Goal: Information Seeking & Learning: Check status

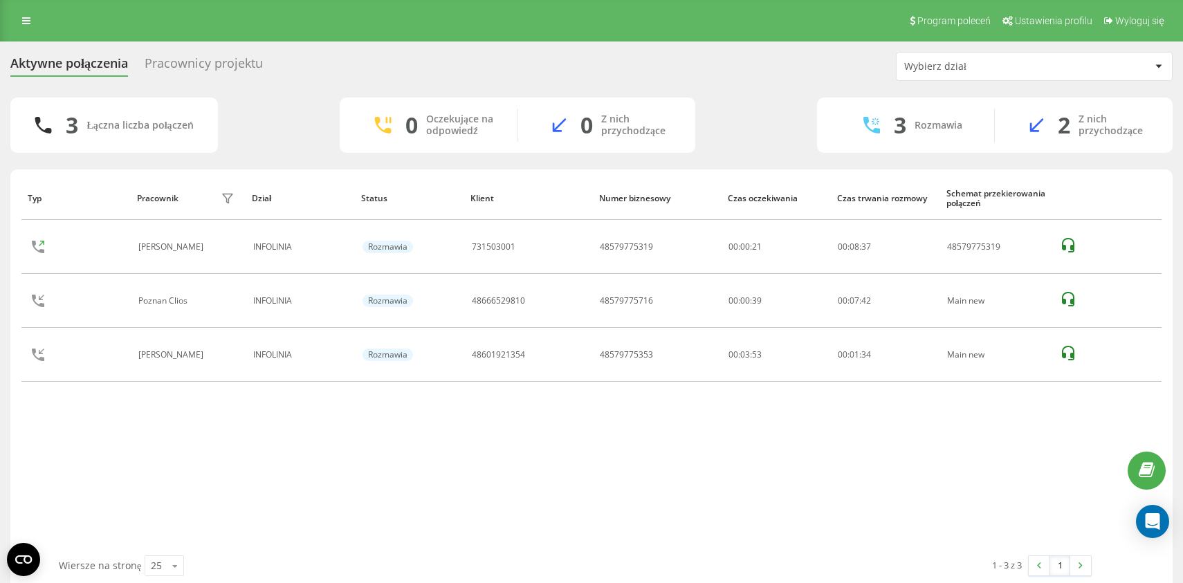
click at [299, 93] on div "Aktywne połączenia Pracownicy projektu Wybierz dział 3 Łączna liczba połączeń 0…" at bounding box center [591, 321] width 1162 height 538
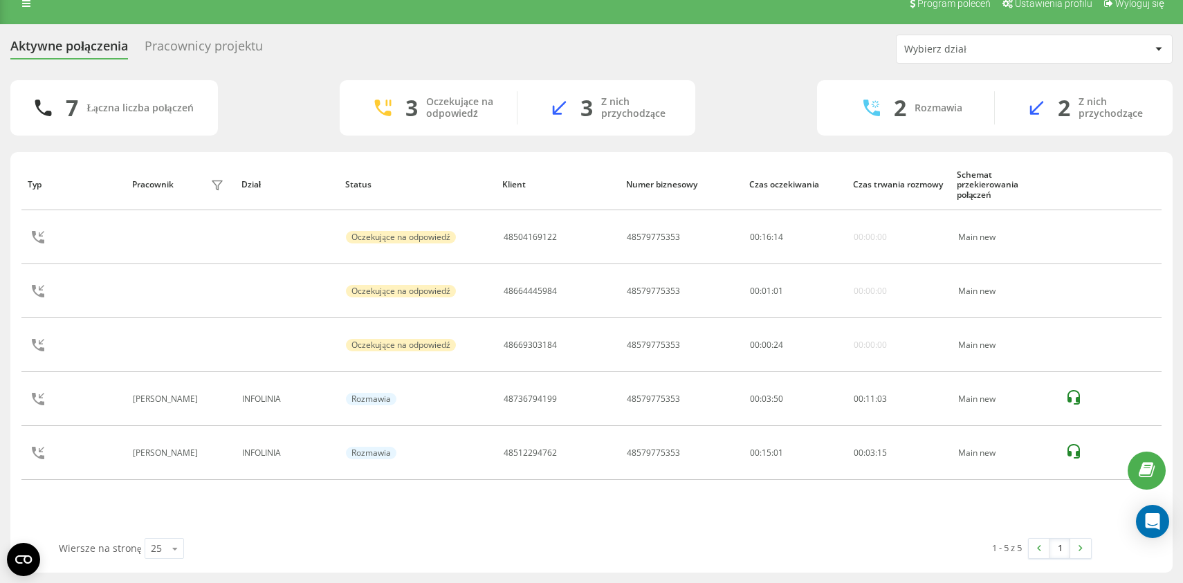
scroll to position [17, 0]
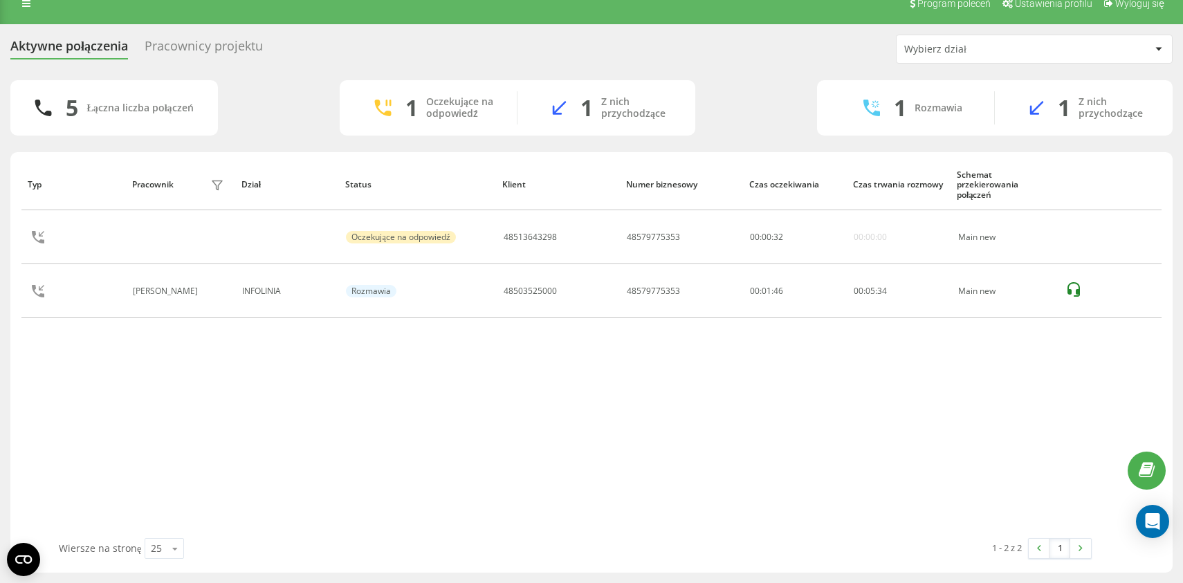
click at [266, 72] on div "Aktywne połączenia Pracownicy projektu Wybierz dział 5 Łączna liczba połączeń 1…" at bounding box center [591, 304] width 1162 height 538
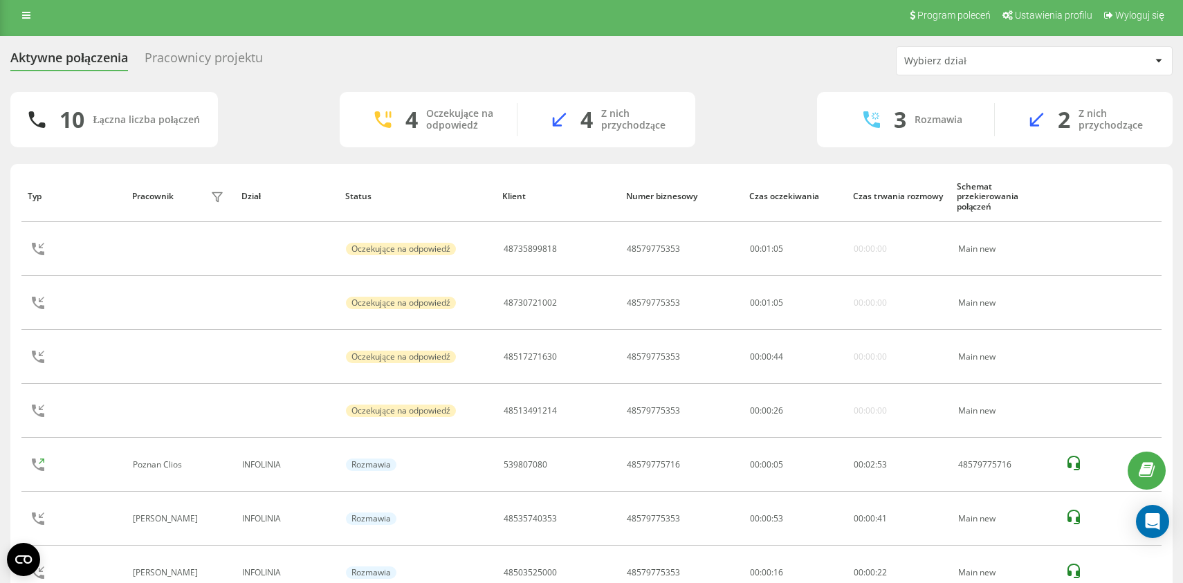
scroll to position [0, 0]
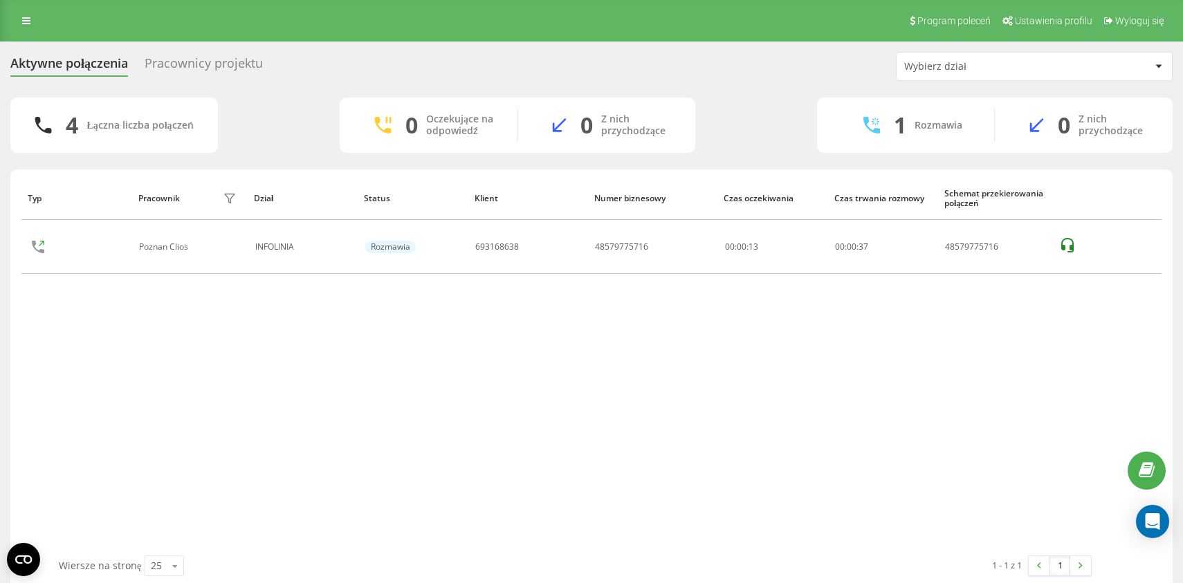
click at [300, 131] on div "4 Łączna liczba połączeń 0 Oczekujące na odpowiedź 0 Z nich przychodzące 1 Rozm…" at bounding box center [591, 125] width 1162 height 55
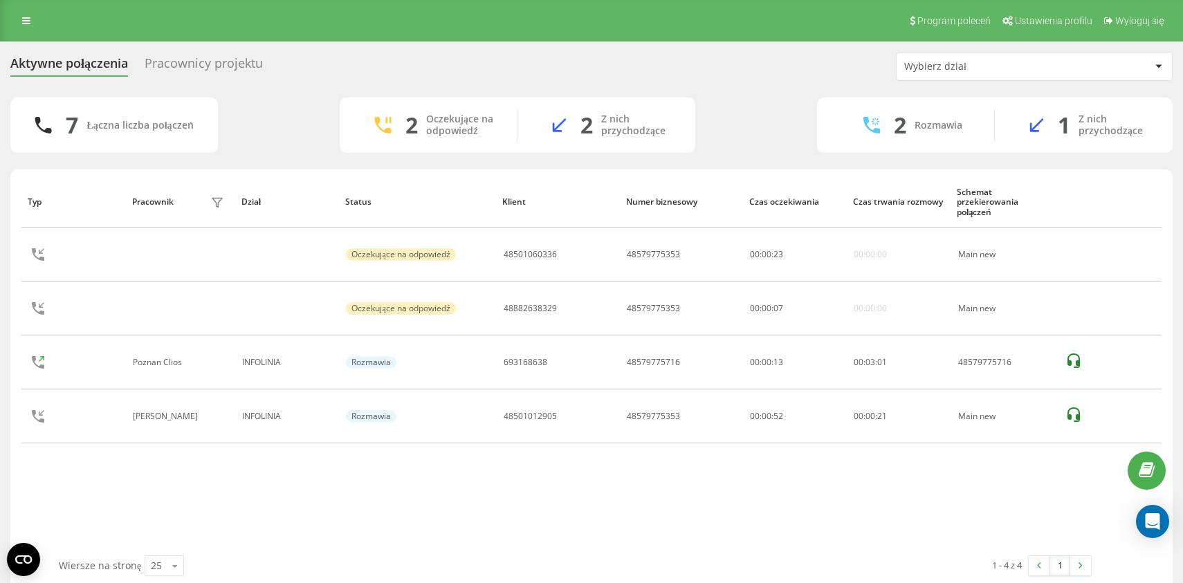
click at [750, 109] on div "7 Łączna liczba połączeń 2 Oczekujące na odpowiedź 2 Z nich przychodzące 2 Rozm…" at bounding box center [591, 125] width 1162 height 55
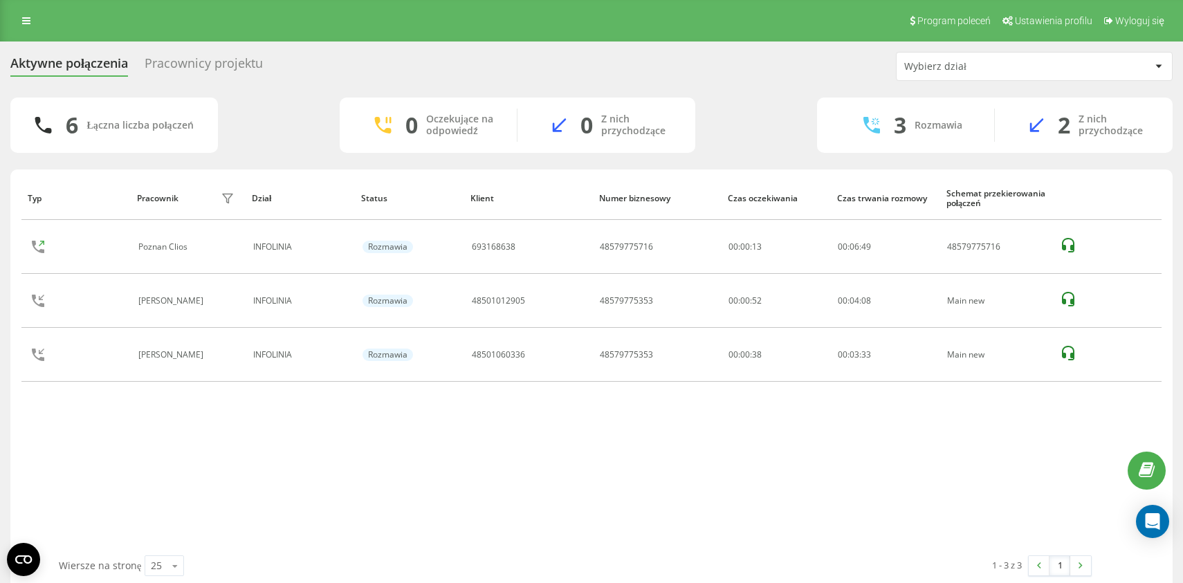
click at [225, 64] on div "Pracownicy projektu" at bounding box center [204, 66] width 118 height 21
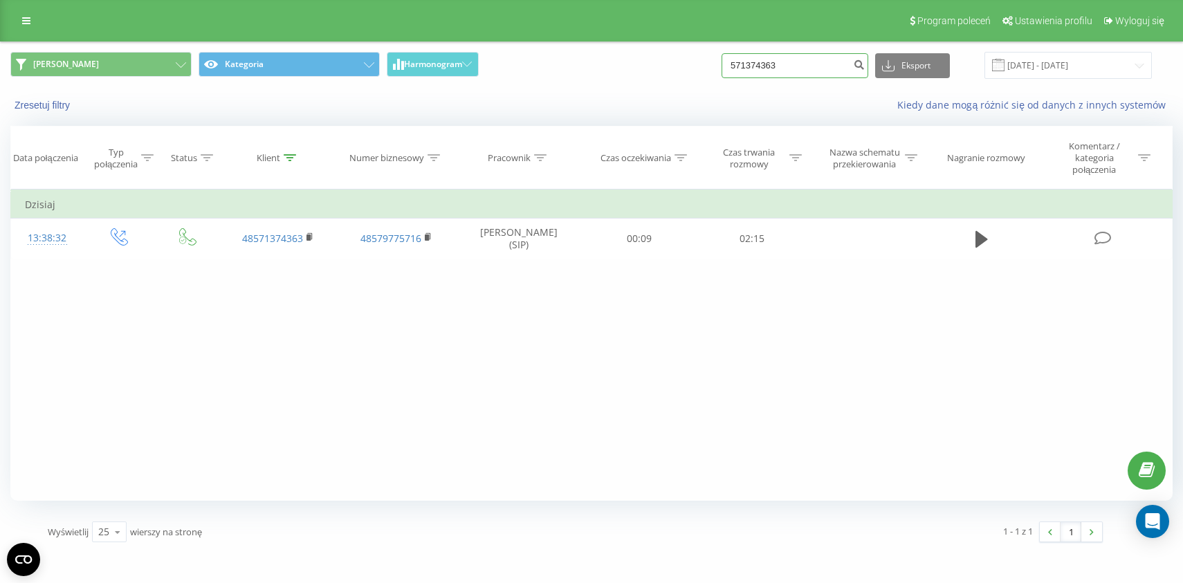
click at [810, 71] on input "571374363" at bounding box center [794, 65] width 147 height 25
paste input "508566036"
type input "508566036"
click at [775, 73] on input "508566036" at bounding box center [794, 65] width 147 height 25
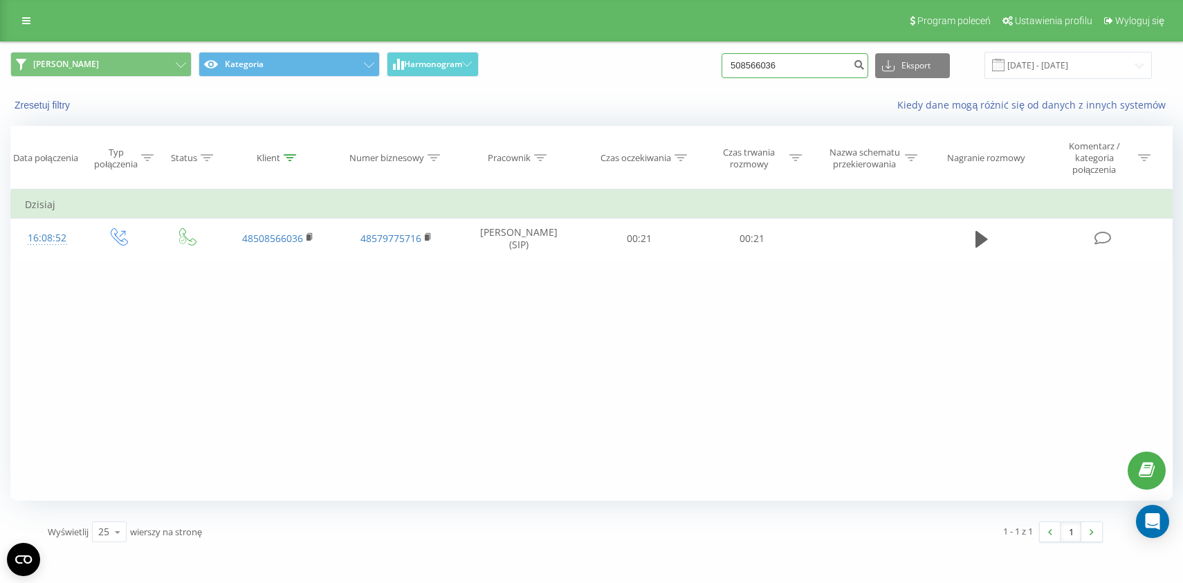
click at [775, 73] on input "508566036" at bounding box center [794, 65] width 147 height 25
paste input "48608424379"
type input "48608424379"
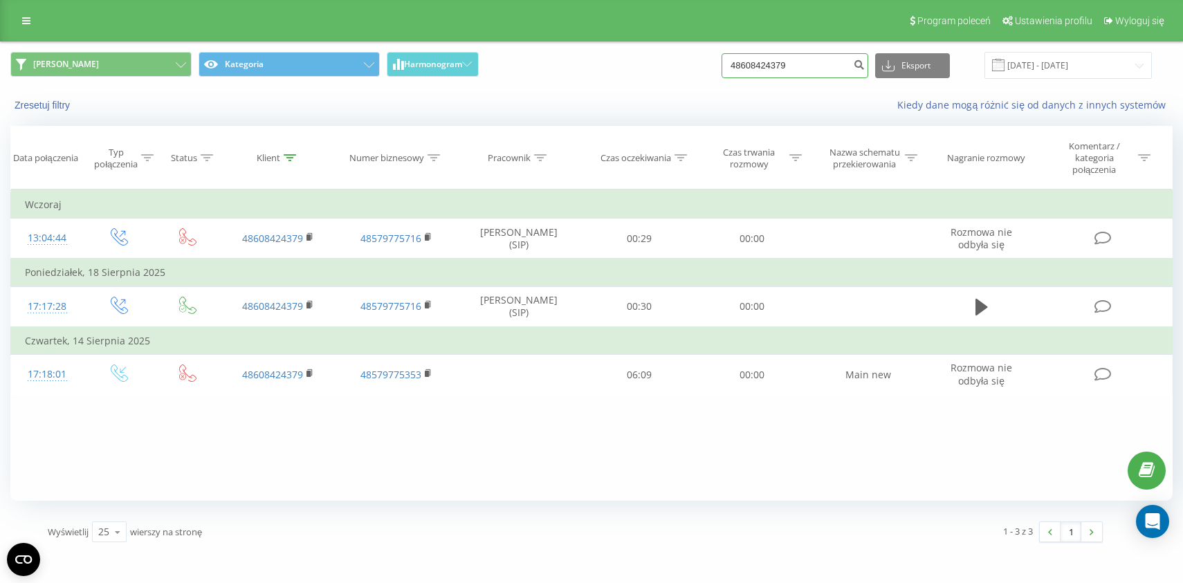
click at [767, 76] on input "48608424379" at bounding box center [794, 65] width 147 height 25
paste input "781626956"
type input "48781626956"
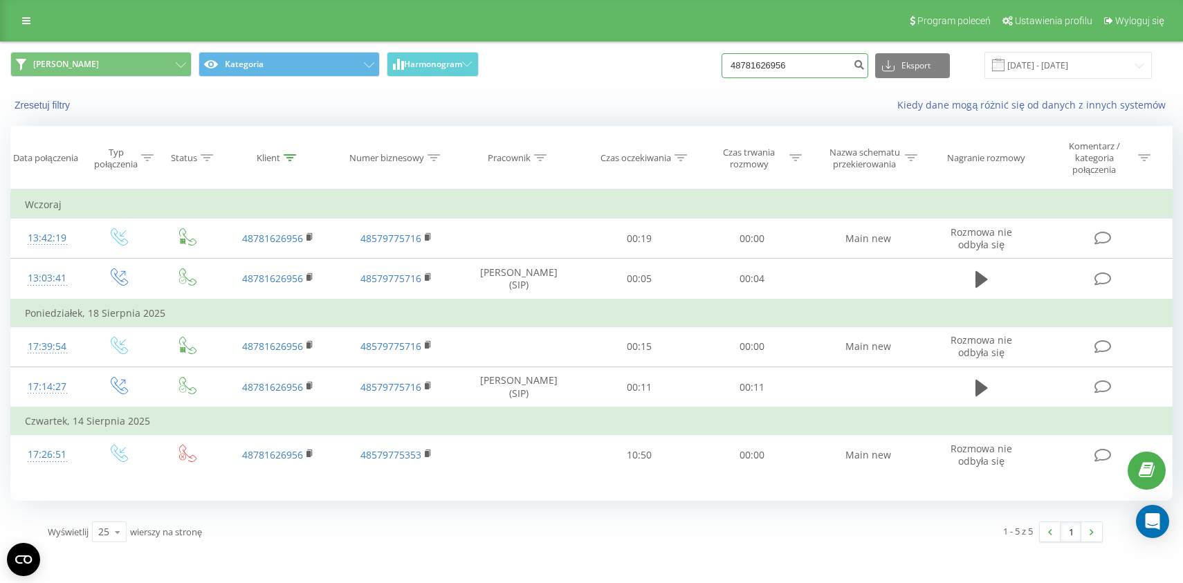
click at [782, 58] on input "48781626956" at bounding box center [794, 65] width 147 height 25
paste input "48519391133"
type input "48519391133"
click at [790, 71] on input "48519391133" at bounding box center [794, 65] width 147 height 25
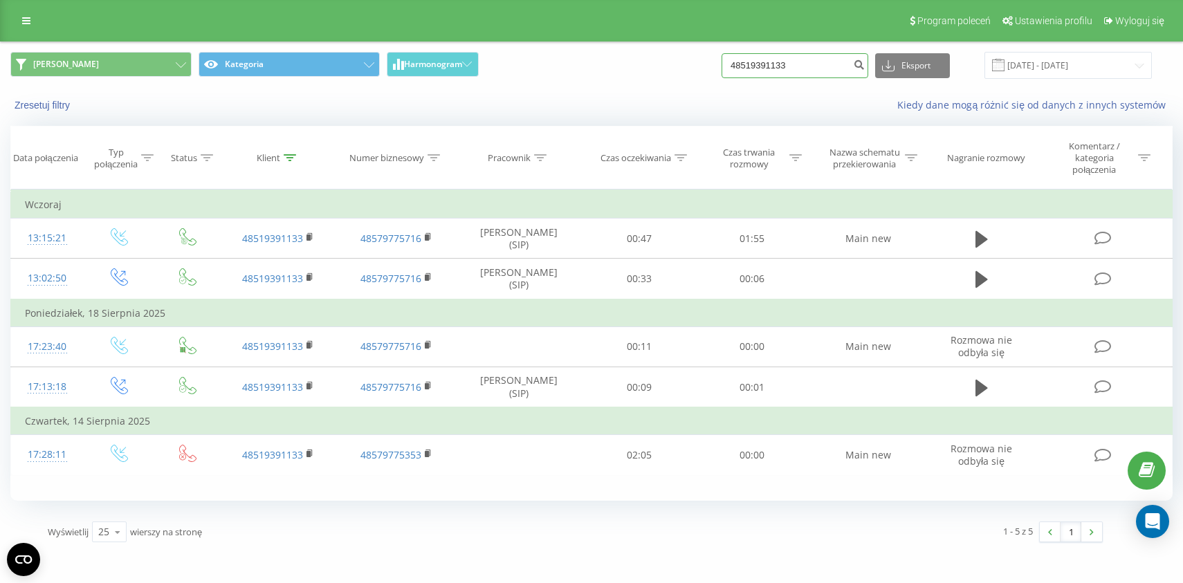
click at [790, 71] on input "48519391133" at bounding box center [794, 65] width 147 height 25
paste input "48502537214"
type input "48502537214"
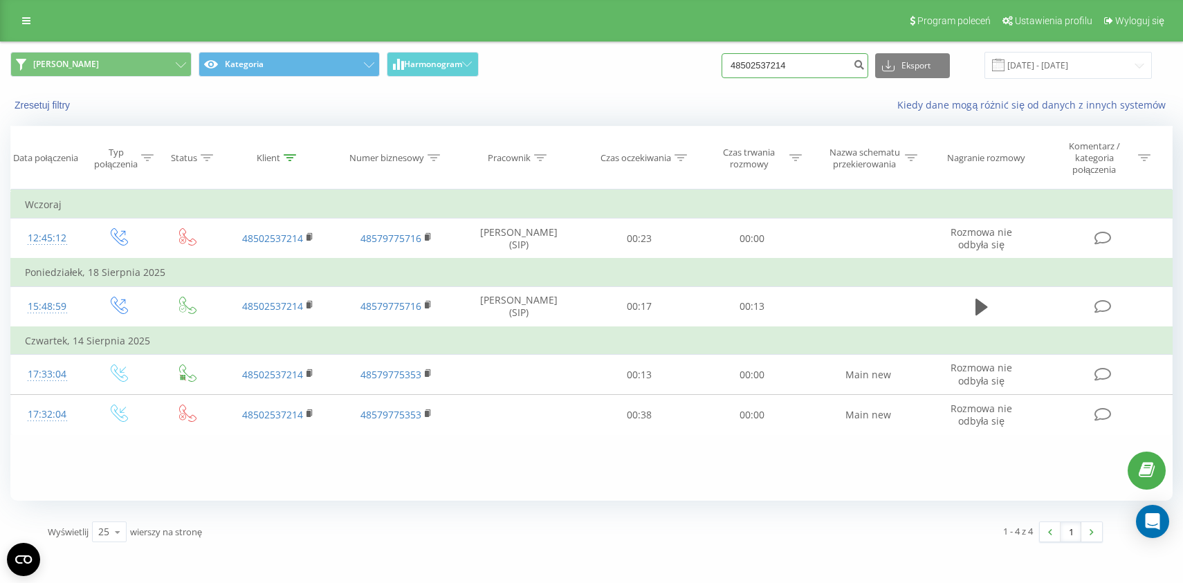
click at [759, 67] on input "48502537214" at bounding box center [794, 65] width 147 height 25
paste input "48512588103"
type input "48512588103"
click at [525, 82] on div "Karolina Kategoria Harmonogram 48512588103 Eksport .csv .xls .xlsx 20.05.2025 -…" at bounding box center [591, 65] width 1181 height 46
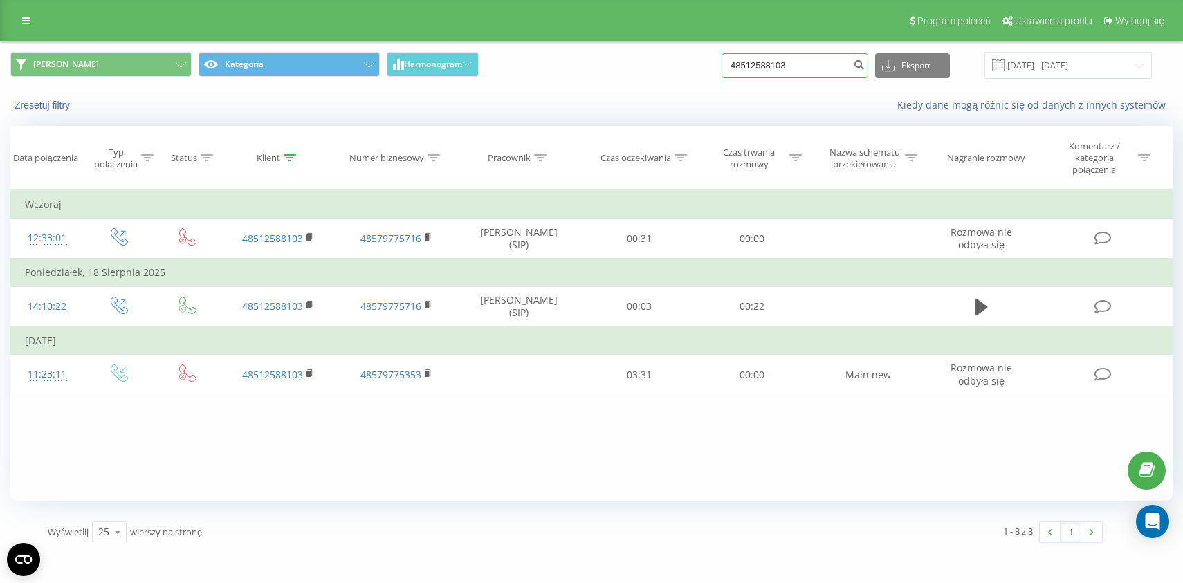
click at [788, 68] on input "48512588103" at bounding box center [794, 65] width 147 height 25
paste input "48515794969"
type input "48515794969"
click at [763, 62] on input "48515794969" at bounding box center [794, 65] width 147 height 25
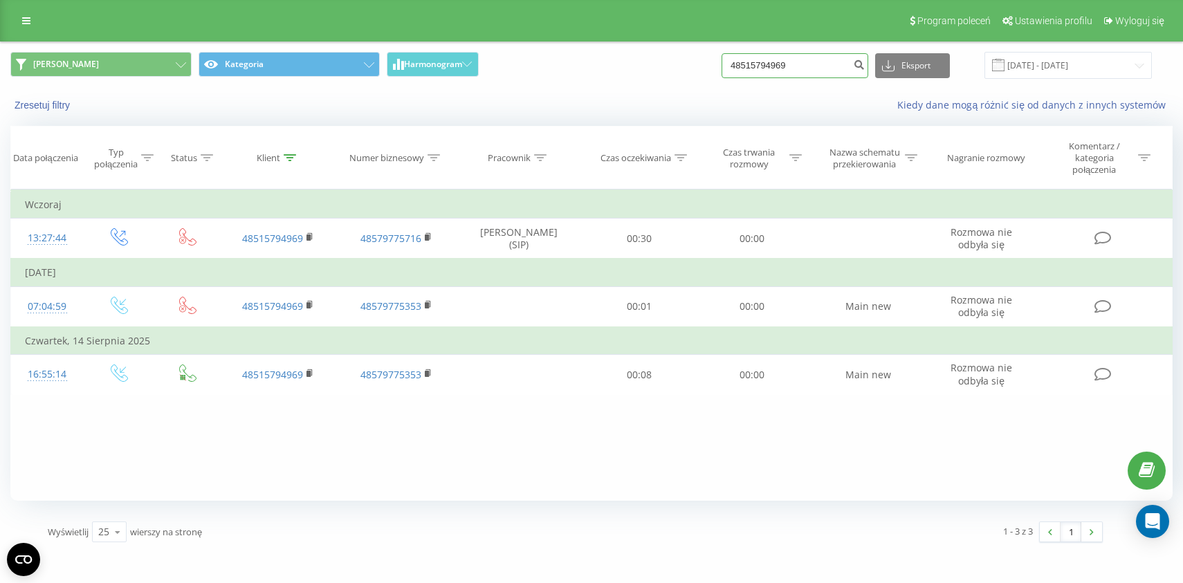
click at [763, 62] on input "48515794969" at bounding box center [794, 65] width 147 height 25
paste input "48784621505"
type input "48784621505"
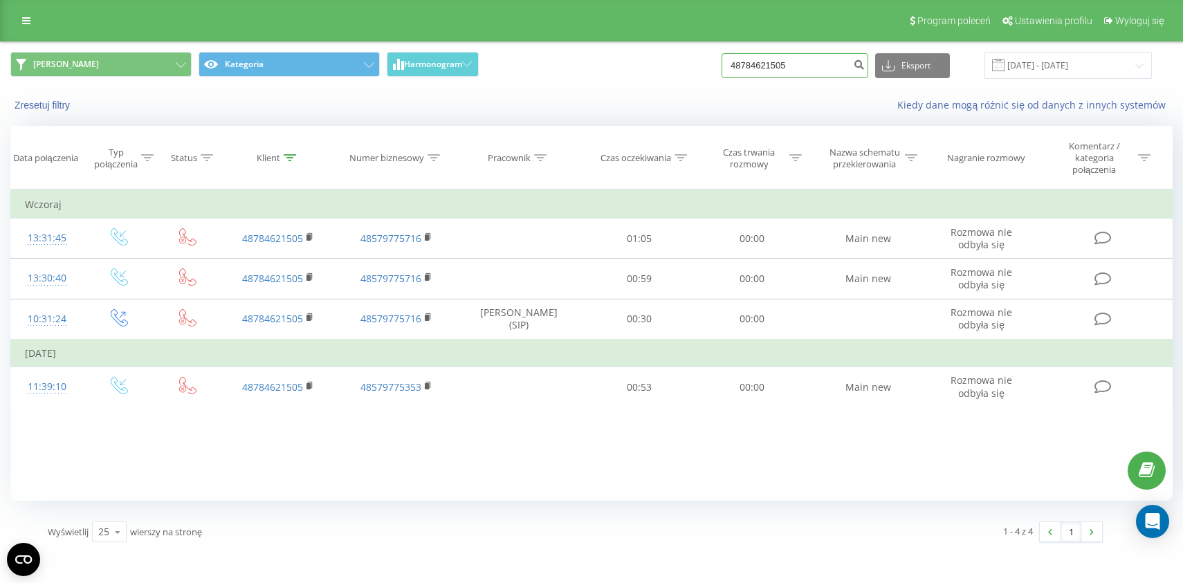
click at [781, 68] on input "48784621505" at bounding box center [794, 65] width 147 height 25
paste input "48721109603"
type input "48721109603"
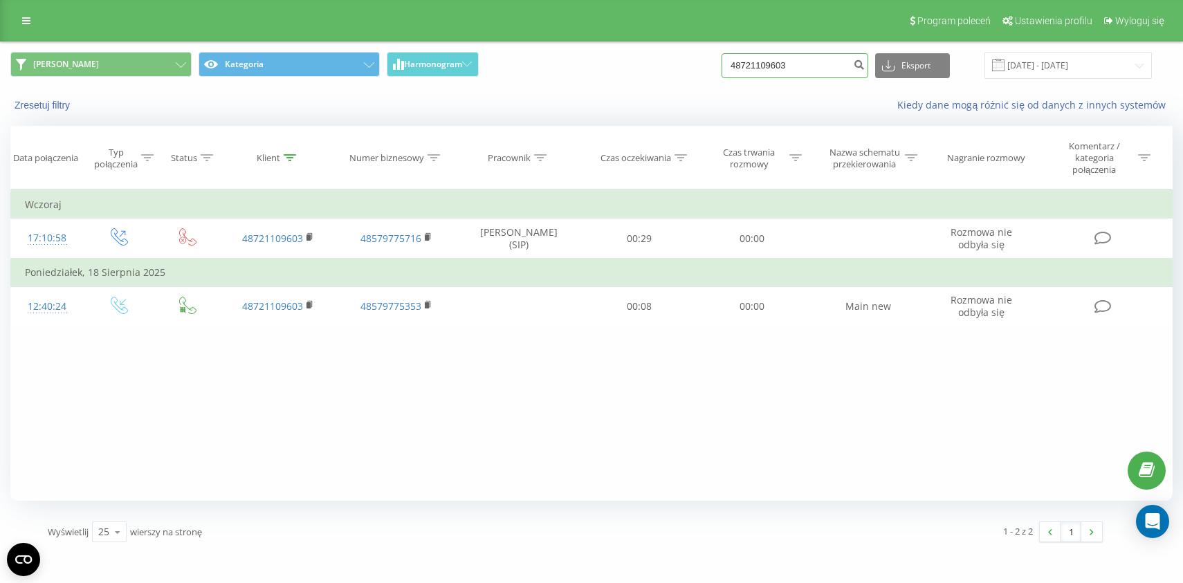
click at [787, 67] on input "48721109603" at bounding box center [794, 65] width 147 height 25
click at [787, 67] on input "4872110603" at bounding box center [794, 65] width 147 height 25
paste input "48531009389"
type input "487211064853100938903"
paste input "48531009389"
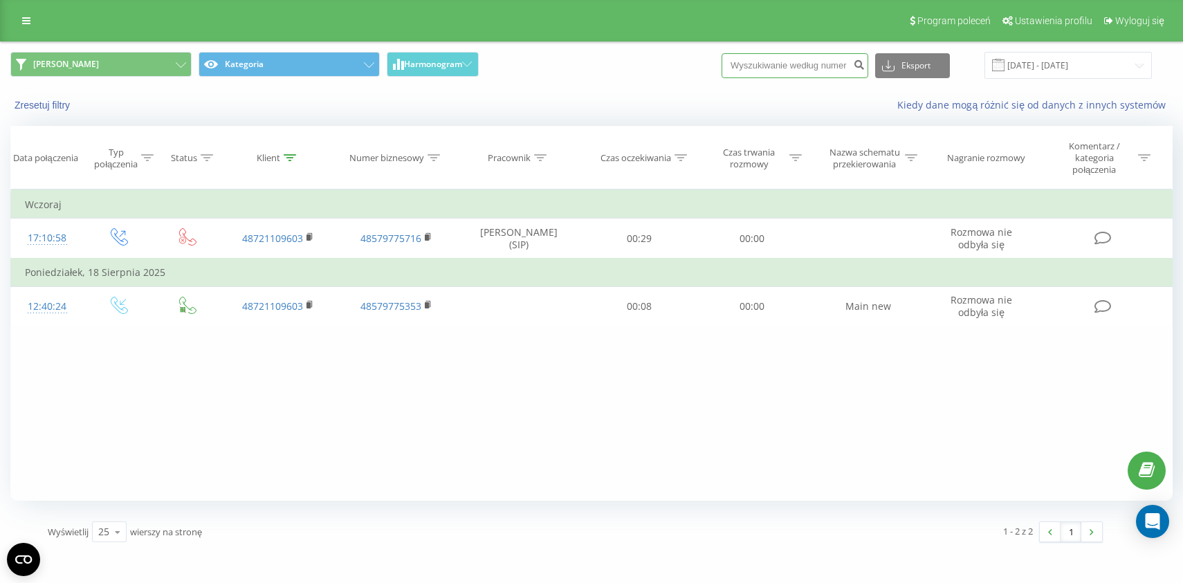
type input "48531009389"
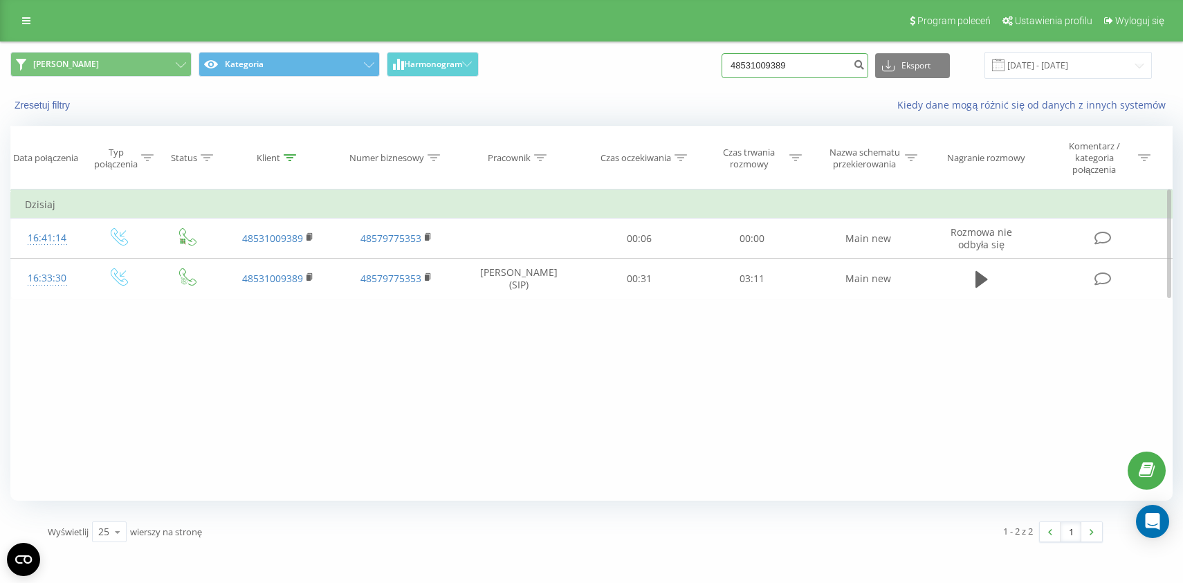
click at [808, 70] on input "48531009389" at bounding box center [794, 65] width 147 height 25
paste input "48781626956"
type input "48781626956"
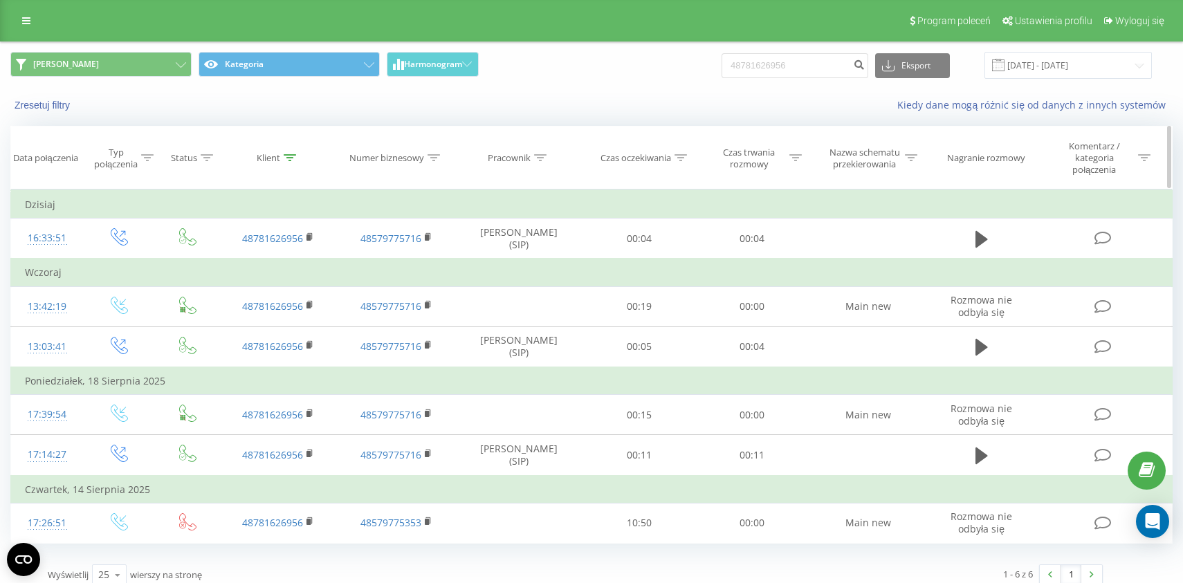
scroll to position [15, 0]
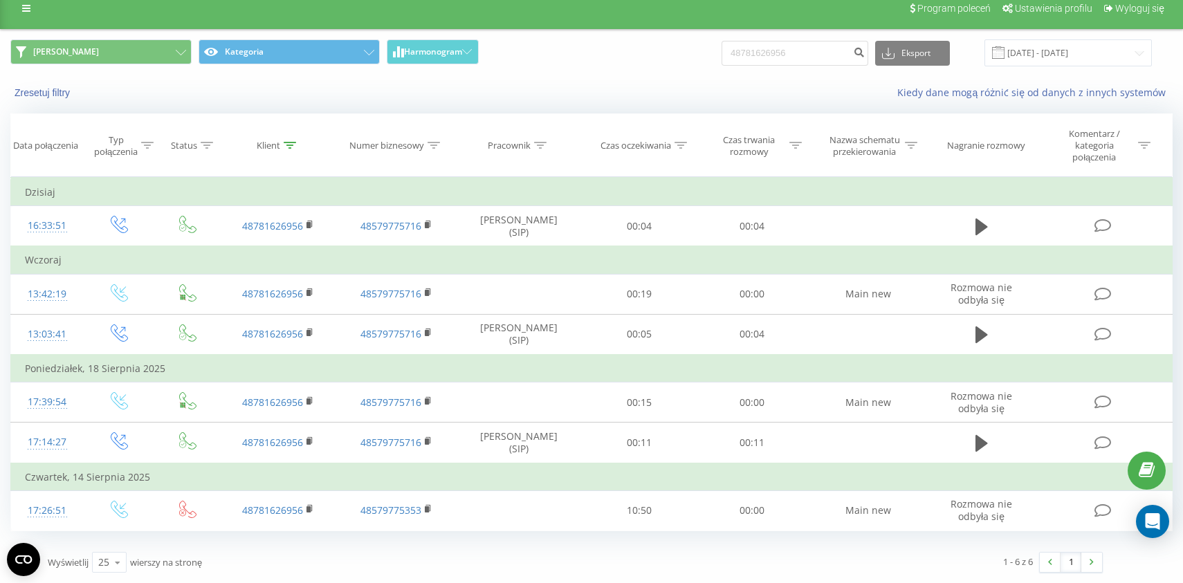
click at [775, 39] on div "48781626956 Eksport .csv .xls .xlsx [DATE] - [DATE]" at bounding box center [936, 52] width 430 height 27
click at [777, 49] on input "48781626956" at bounding box center [794, 53] width 147 height 25
paste input "48889322121"
type input "48889322121"
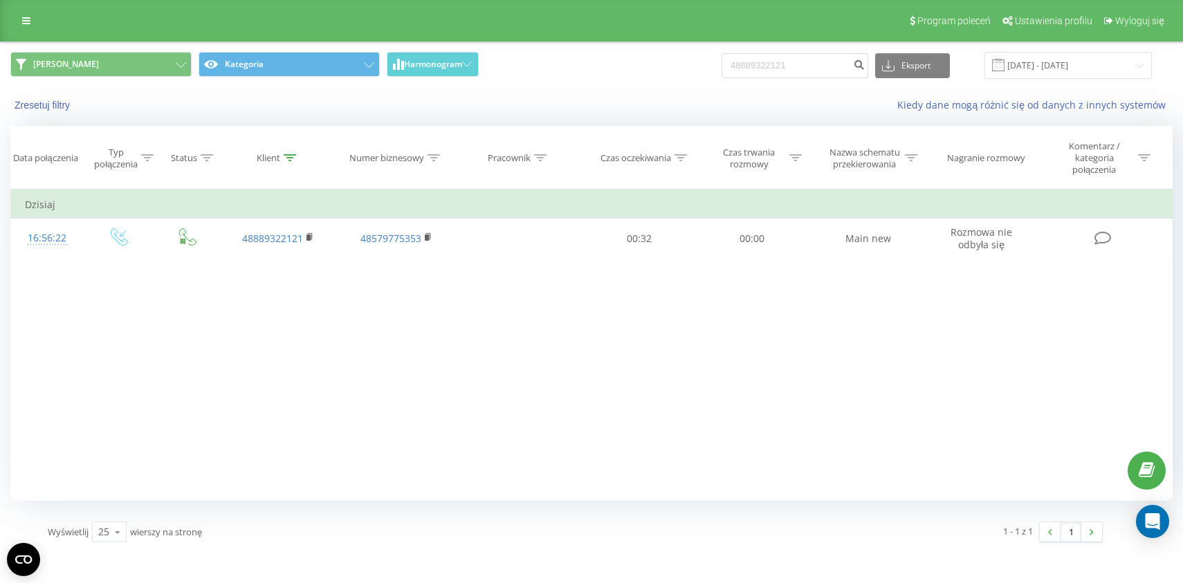
click at [669, 384] on div "Filtruj według warunków Jest równe Wprowadź wartość Anuluj OK Filtruj według wa…" at bounding box center [591, 344] width 1162 height 311
click at [648, 98] on div "Zresetuj filtry Kiedy dane mogą różnić się od danych z innych systemów" at bounding box center [591, 105] width 1181 height 33
click at [771, 68] on input "48889322121" at bounding box center [794, 65] width 147 height 25
paste input "48607168504"
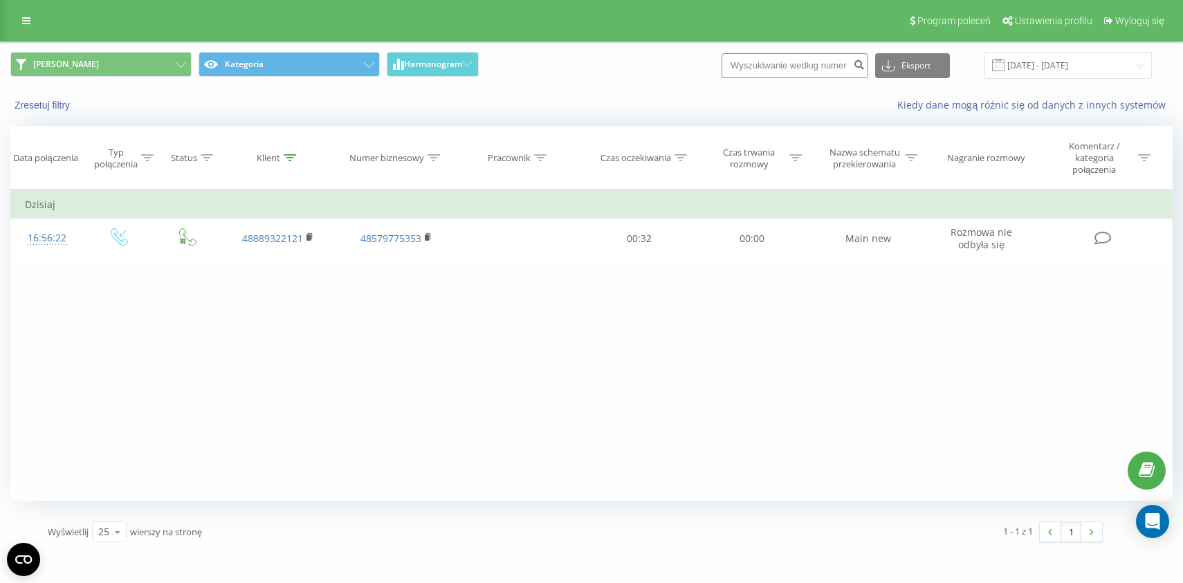
type input "48607168504"
click at [777, 75] on input "48607168504" at bounding box center [794, 65] width 147 height 25
paste input "531009389"
type input "48531009389"
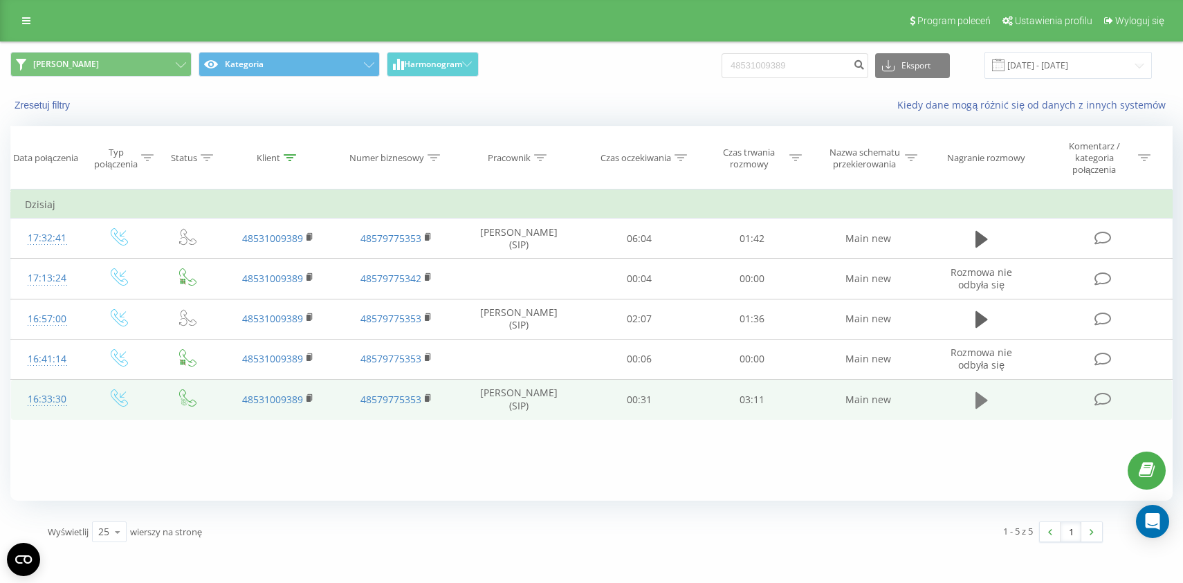
click at [973, 404] on button at bounding box center [981, 400] width 21 height 21
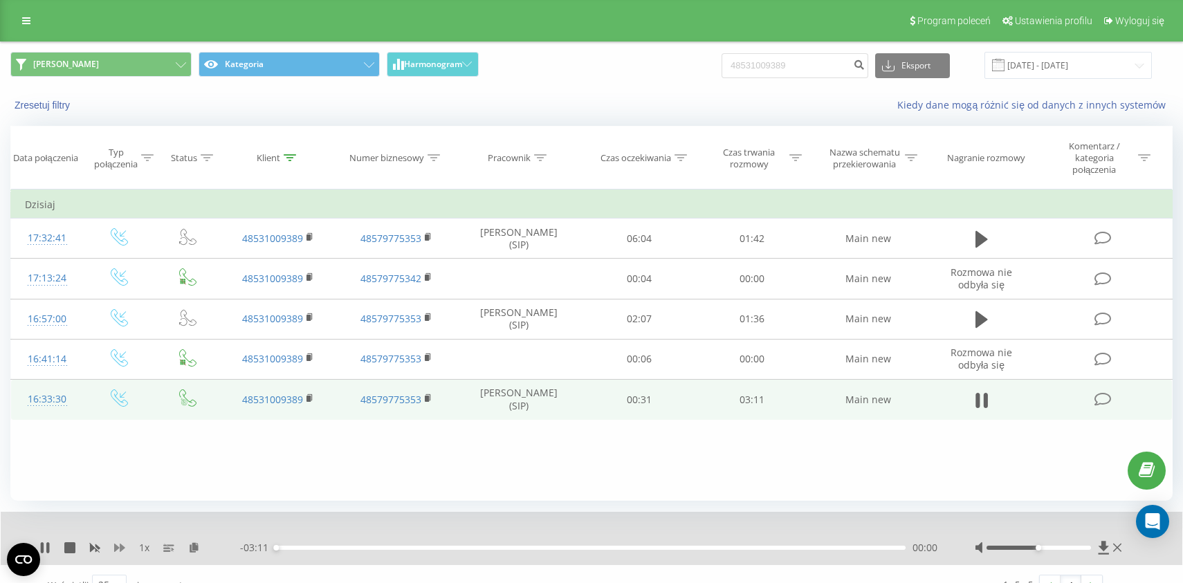
click at [123, 550] on icon at bounding box center [119, 548] width 11 height 8
click at [827, 550] on div "00:54" at bounding box center [590, 548] width 630 height 4
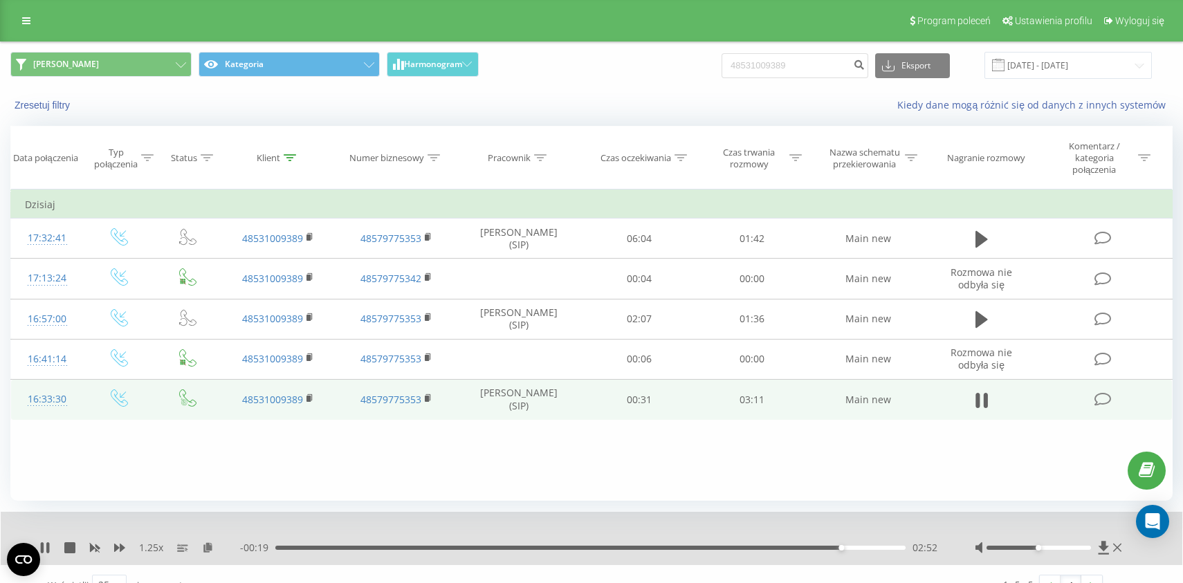
click at [801, 549] on div "02:52" at bounding box center [590, 548] width 630 height 4
click at [64, 551] on div "1.25 x" at bounding box center [139, 548] width 201 height 14
click at [73, 553] on icon at bounding box center [69, 547] width 11 height 11
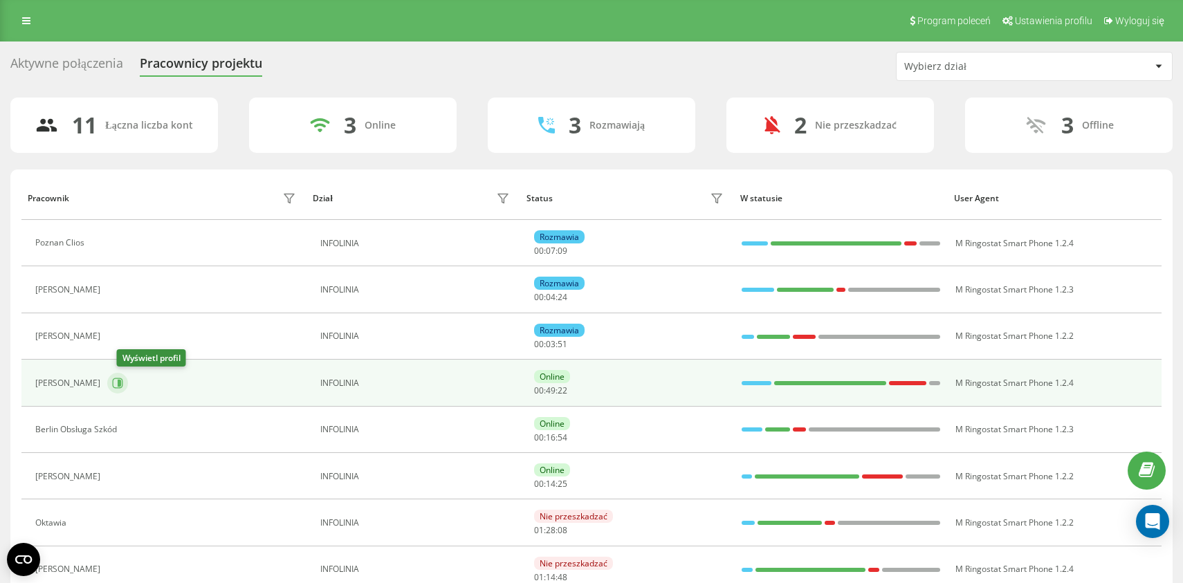
click at [123, 386] on icon at bounding box center [117, 383] width 11 height 11
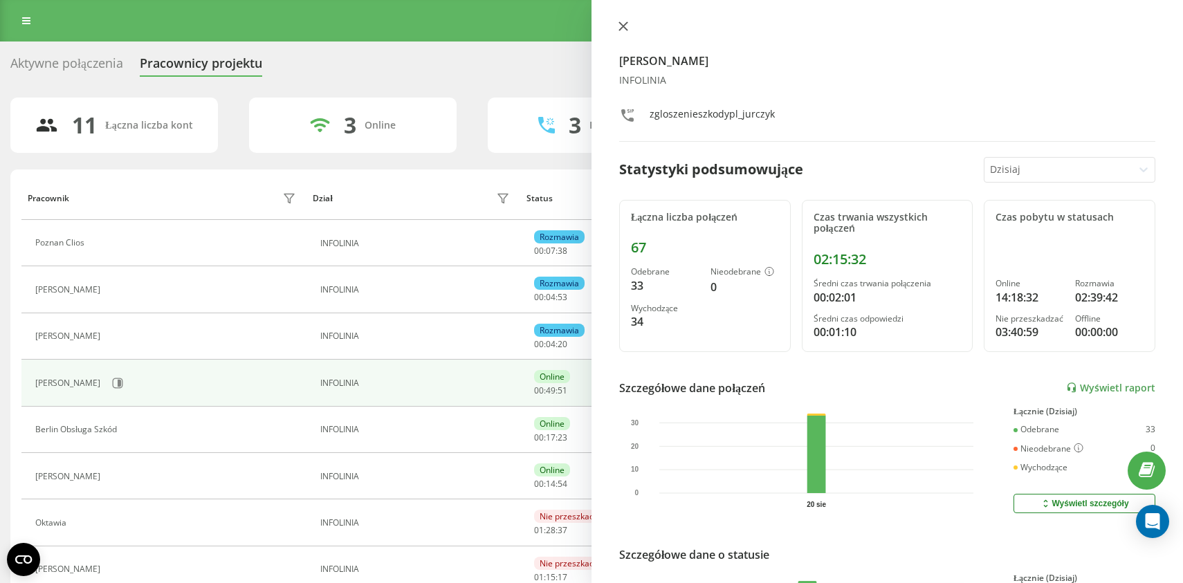
click at [623, 26] on icon at bounding box center [623, 26] width 8 height 8
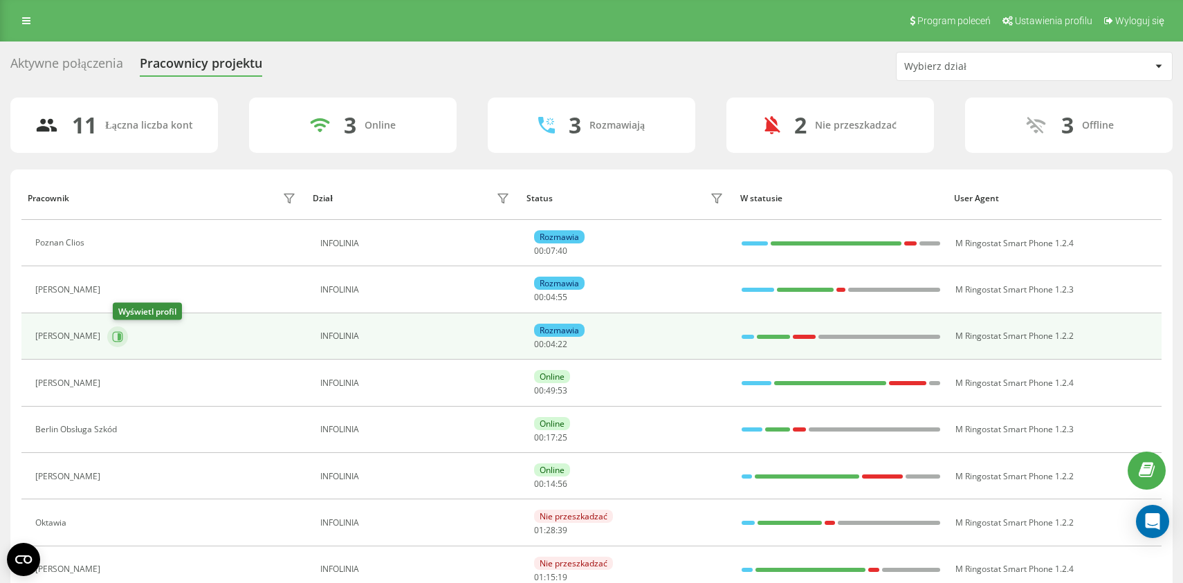
click at [123, 336] on icon at bounding box center [117, 336] width 11 height 11
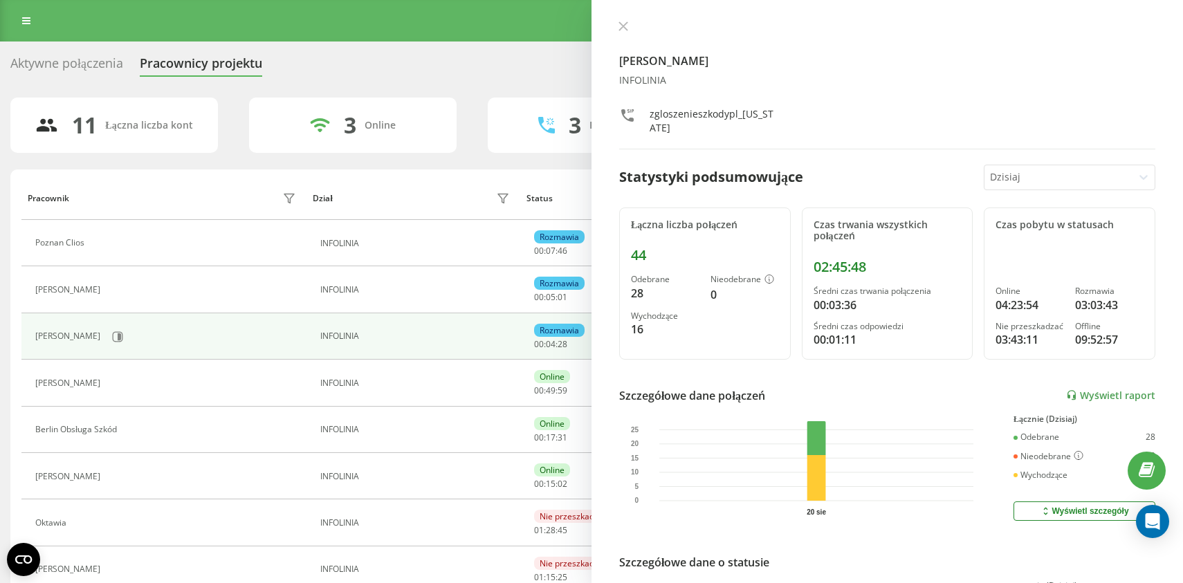
click at [86, 65] on div "Aktywne połączenia" at bounding box center [66, 66] width 113 height 21
